Goal: Information Seeking & Learning: Learn about a topic

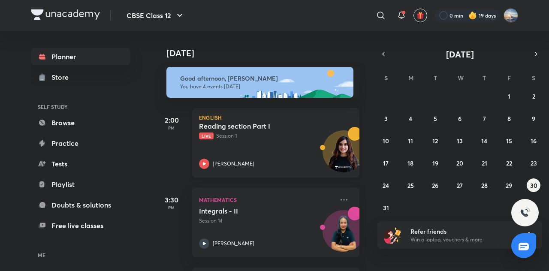
click at [250, 127] on h5 "Reading section Part I" at bounding box center [252, 126] width 107 height 9
